Goal: Task Accomplishment & Management: Complete application form

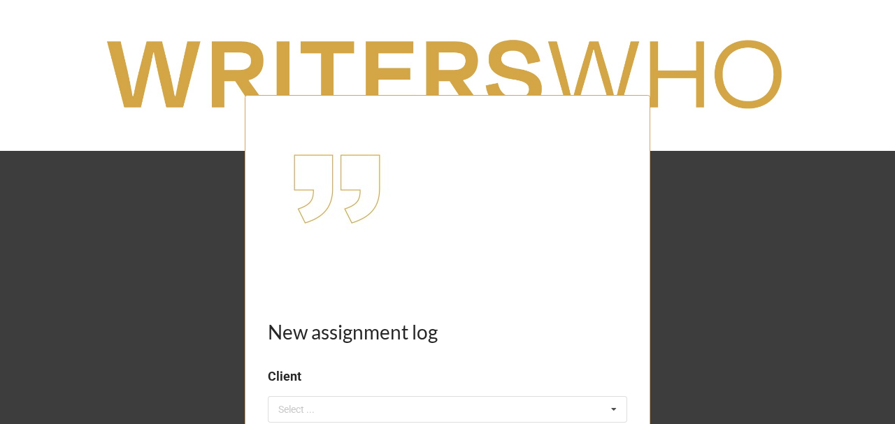
drag, startPoint x: 96, startPoint y: 341, endPoint x: 101, endPoint y: 334, distance: 8.5
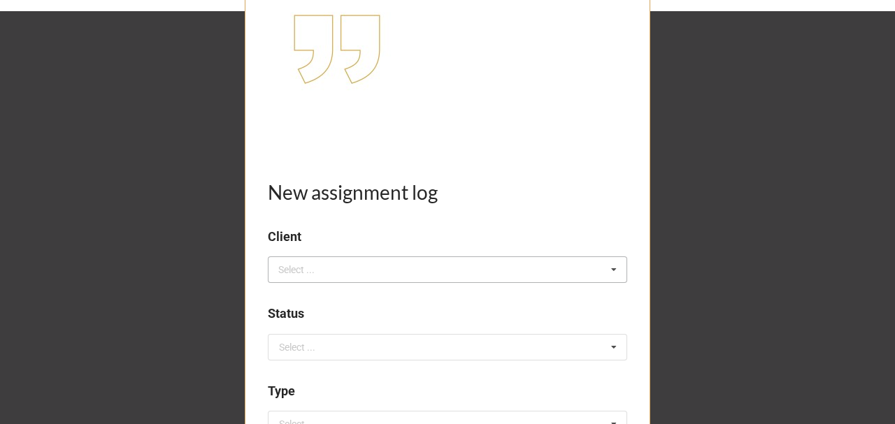
click at [306, 264] on div "Select ..." at bounding box center [305, 270] width 60 height 16
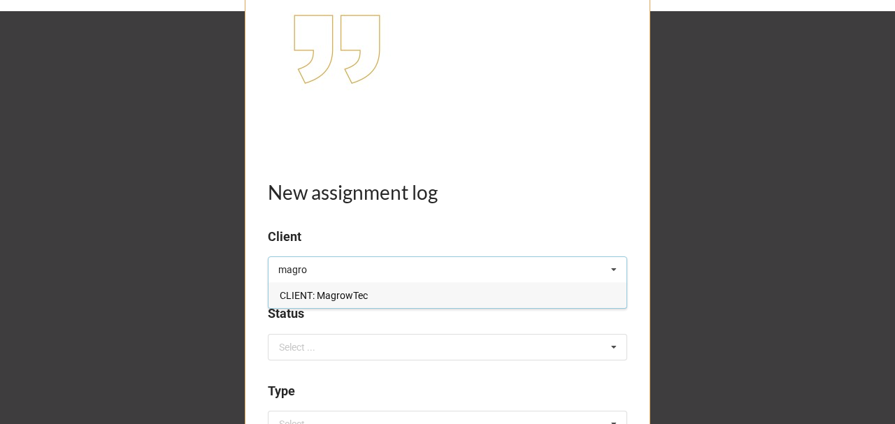
type input "magro"
click at [331, 290] on span "CLIENT: MagrowTec" at bounding box center [324, 295] width 88 height 11
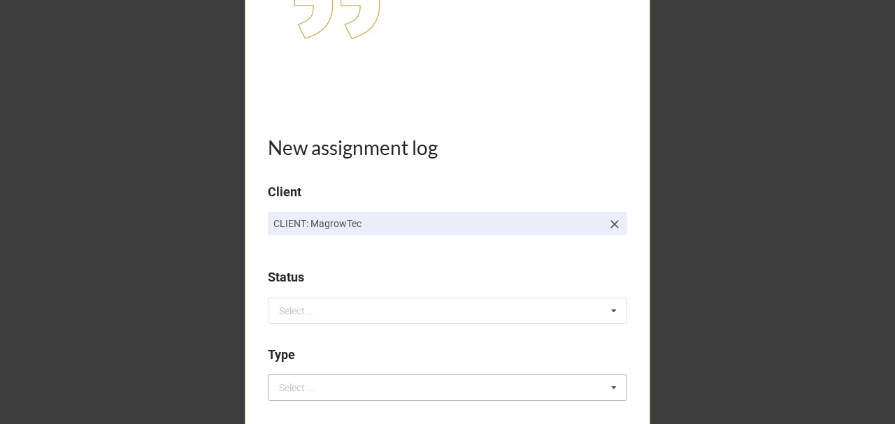
scroll to position [280, 0]
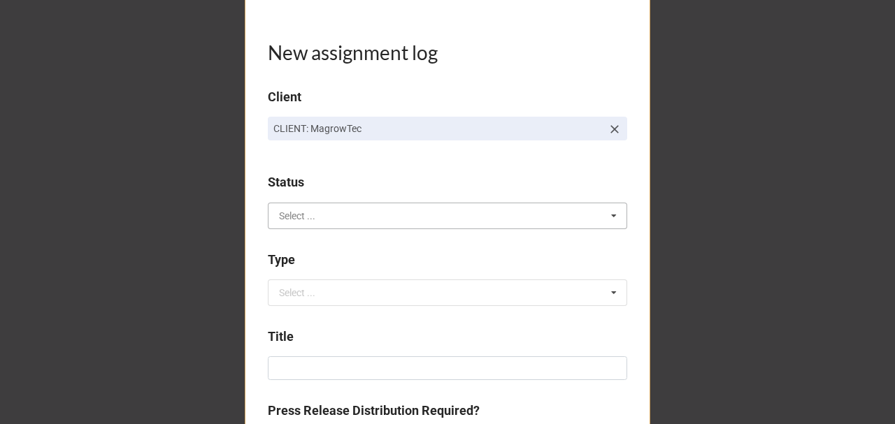
click at [313, 209] on input "text" at bounding box center [448, 215] width 358 height 25
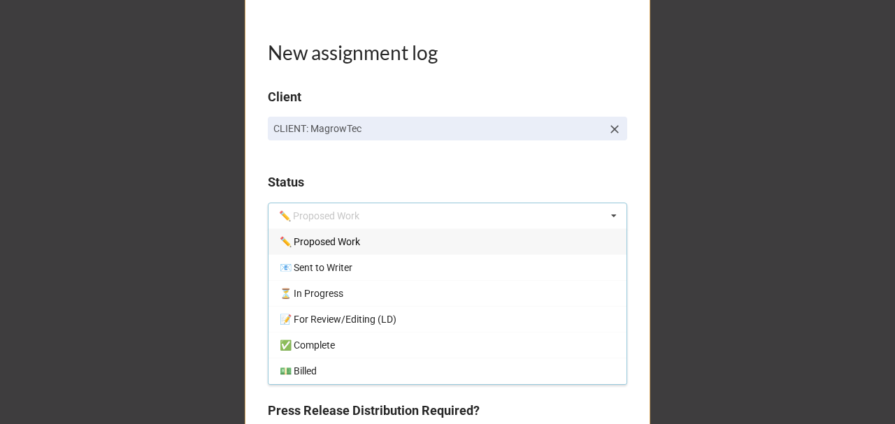
click at [329, 242] on span "✏️ Proposed Work" at bounding box center [320, 241] width 80 height 11
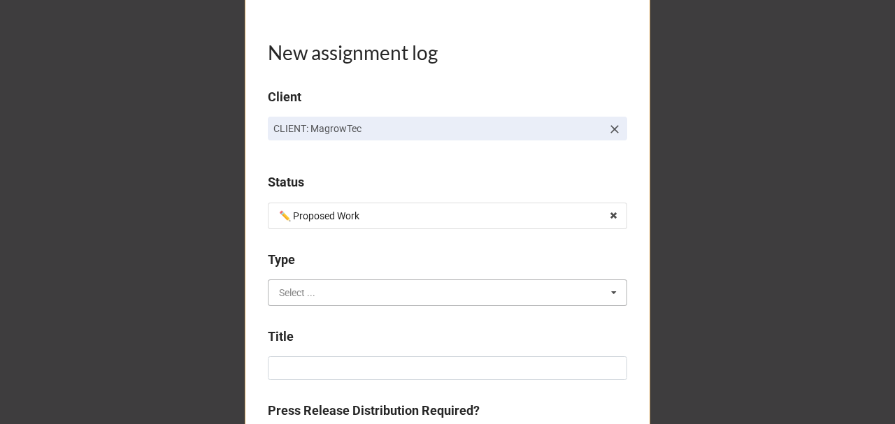
click at [310, 303] on input "text" at bounding box center [448, 292] width 358 height 25
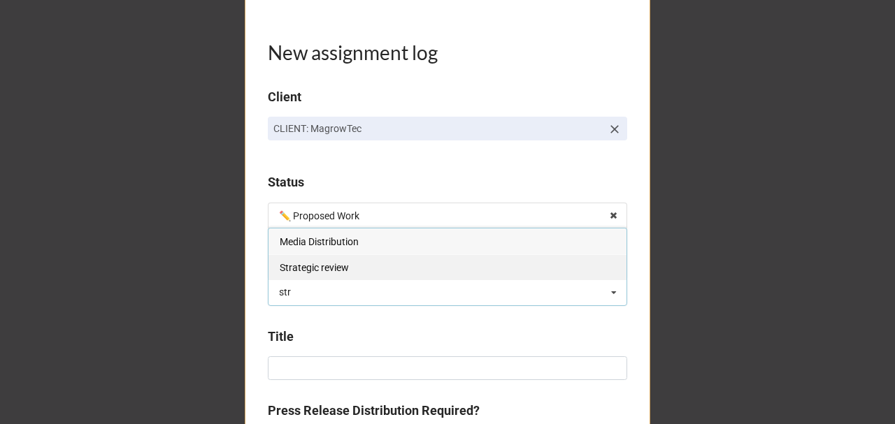
type input "str"
click at [333, 266] on span "Strategic review" at bounding box center [314, 267] width 69 height 11
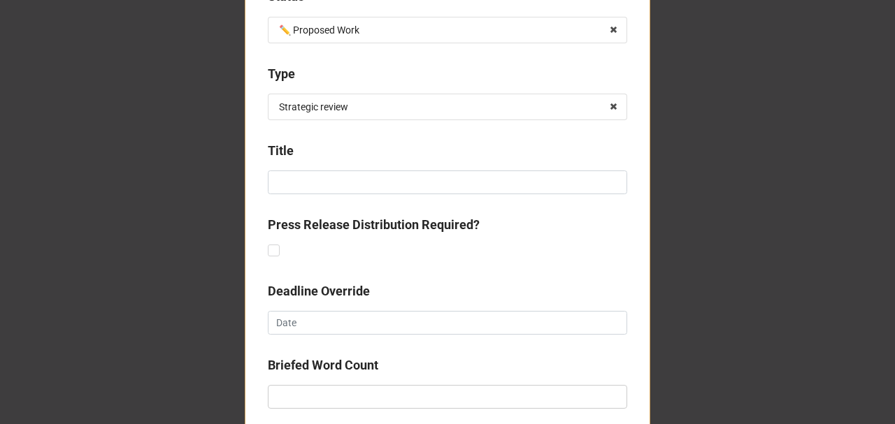
scroll to position [466, 0]
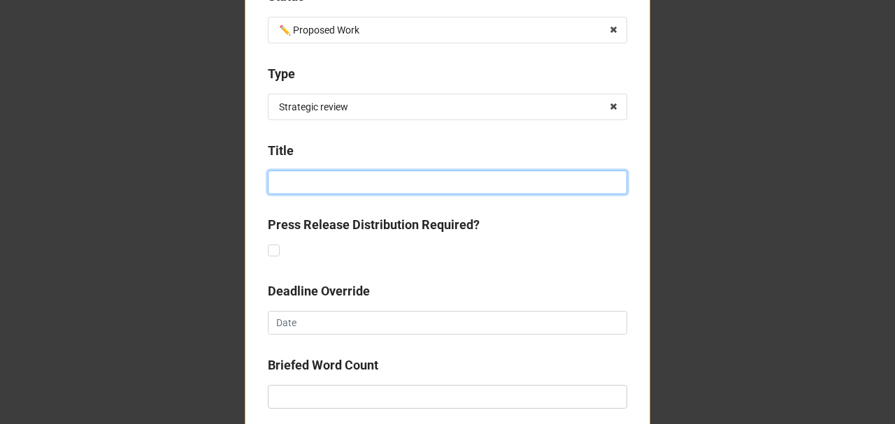
click at [301, 175] on input at bounding box center [447, 183] width 359 height 24
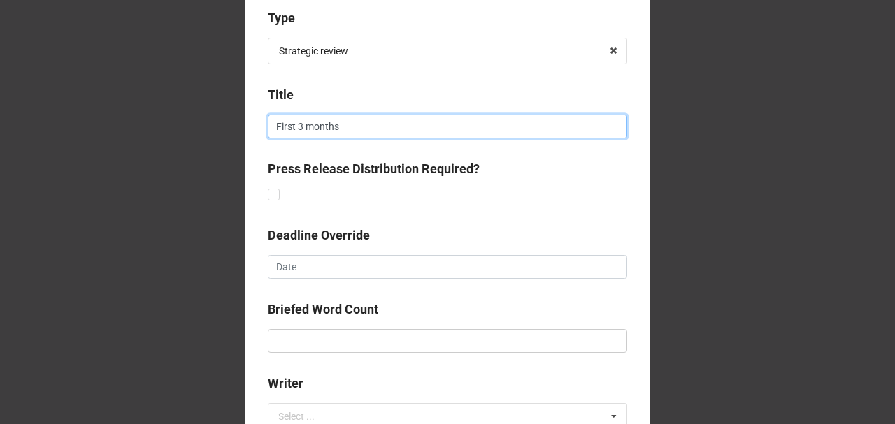
scroll to position [605, 0]
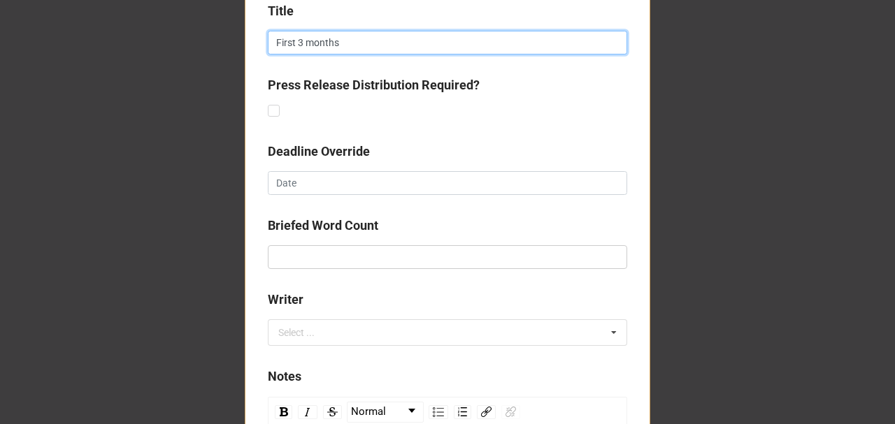
type input "First 3 months"
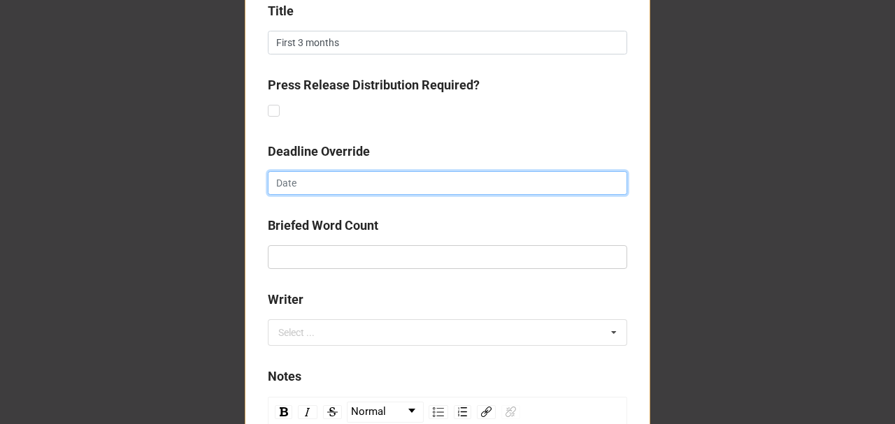
click at [294, 175] on input "text" at bounding box center [447, 183] width 359 height 24
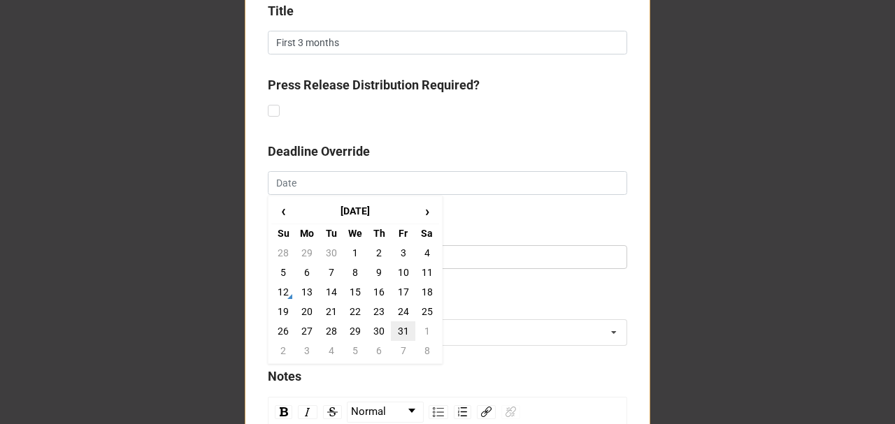
click at [399, 324] on td "31" at bounding box center [403, 332] width 24 height 20
type input "31/10/2025"
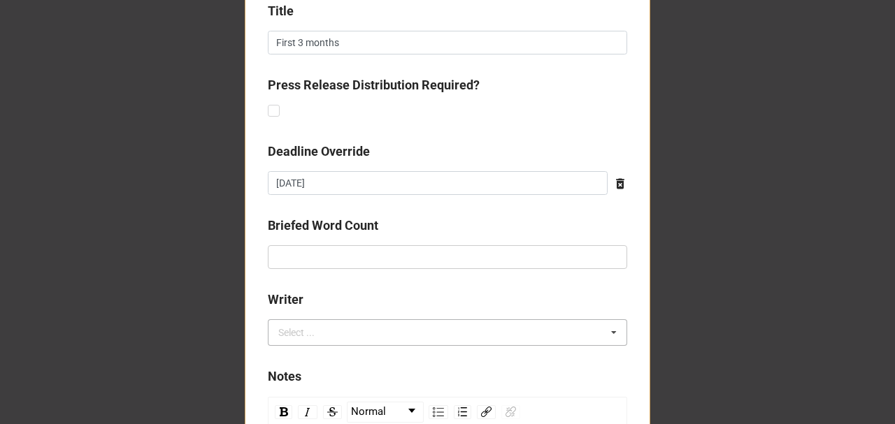
click at [323, 331] on div "Select ..." at bounding box center [305, 333] width 60 height 16
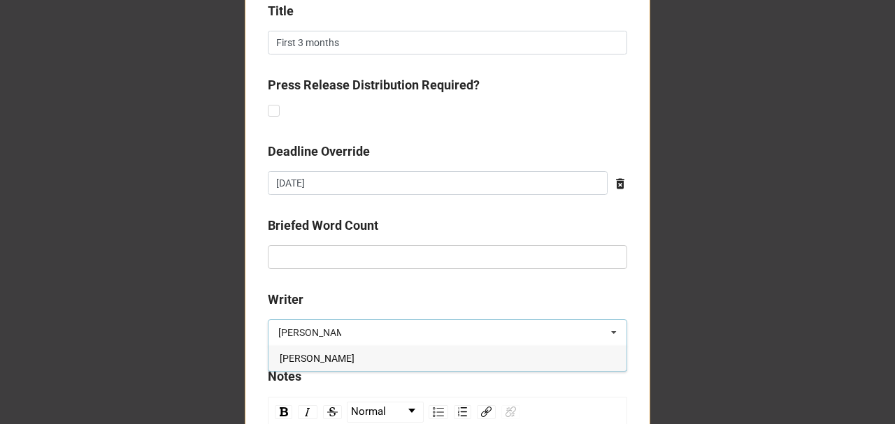
type input "lyndsey"
click at [326, 355] on span "Lyndsey Douglas" at bounding box center [317, 358] width 75 height 11
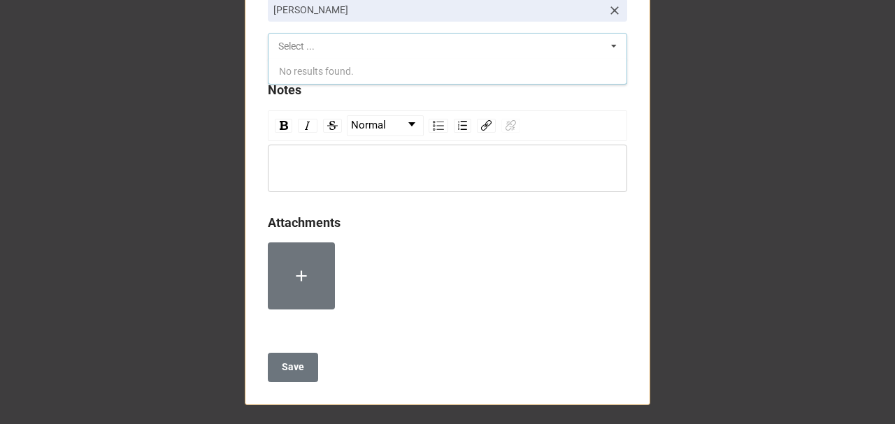
scroll to position [928, 0]
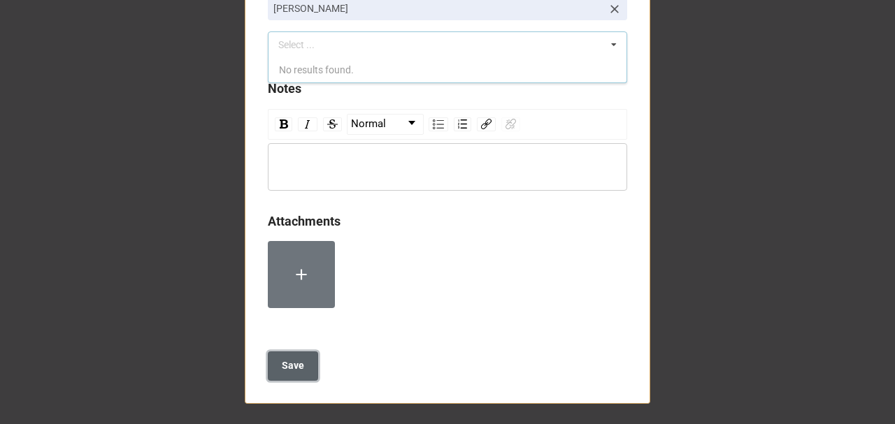
click at [296, 372] on button "Save" at bounding box center [293, 366] width 50 height 29
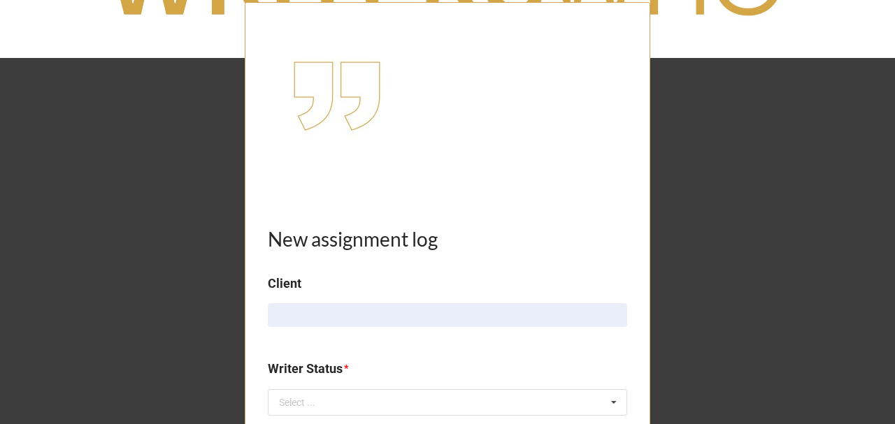
scroll to position [280, 0]
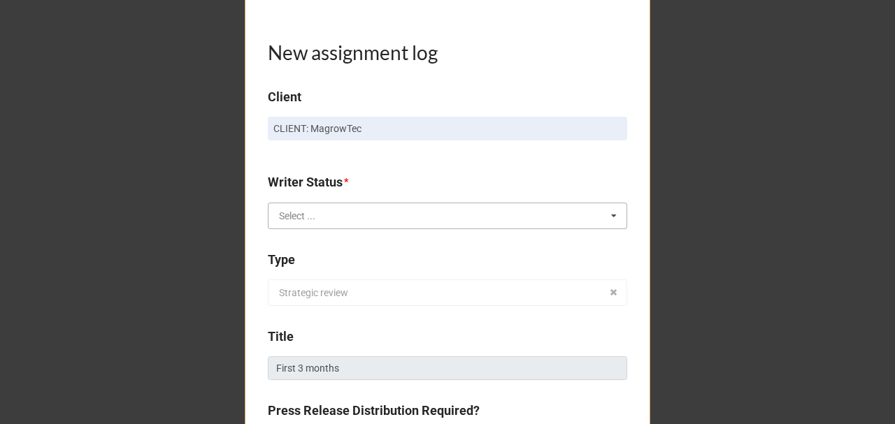
click at [311, 221] on input "text" at bounding box center [448, 215] width 358 height 25
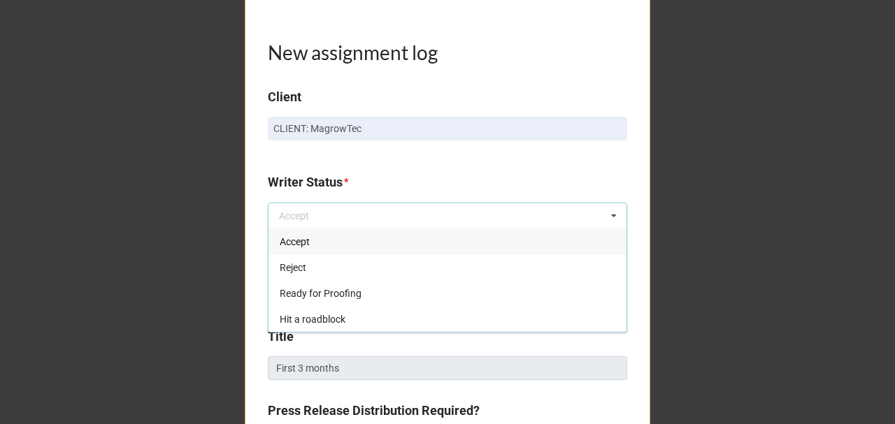
click at [310, 247] on div "Accept" at bounding box center [447, 242] width 358 height 26
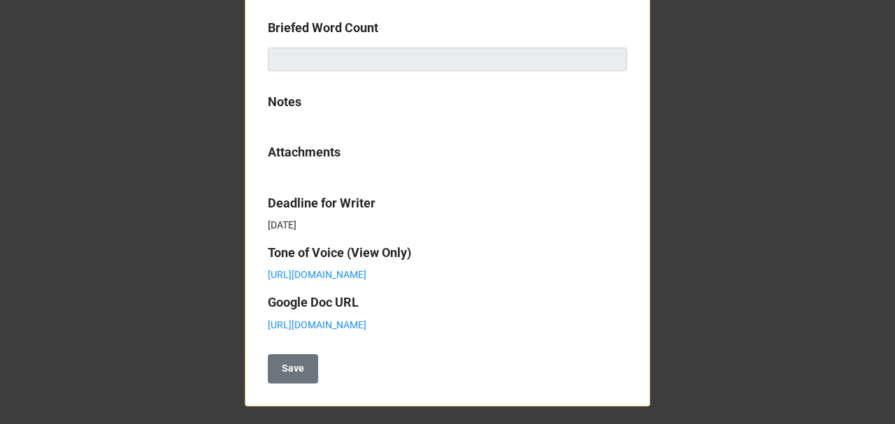
scroll to position [761, 0]
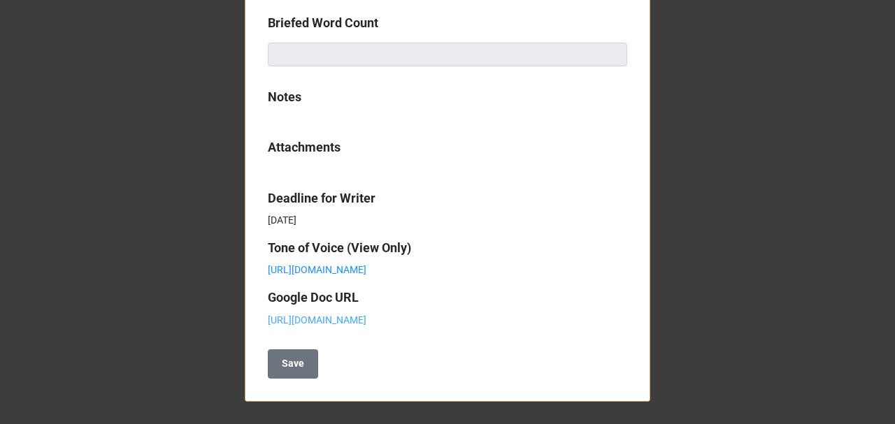
click at [320, 319] on link "[URL][DOMAIN_NAME]" at bounding box center [317, 320] width 99 height 11
click at [296, 354] on button "Save" at bounding box center [293, 364] width 50 height 29
